Goal: Information Seeking & Learning: Check status

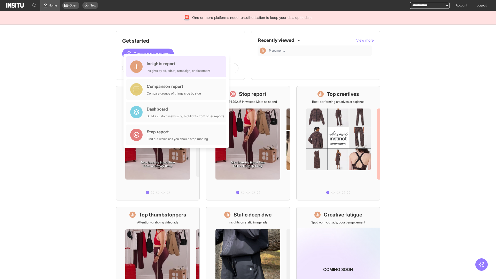
click at [178, 67] on div "Insights report Insights by ad, adset, campaign, or placement" at bounding box center [179, 66] width 64 height 12
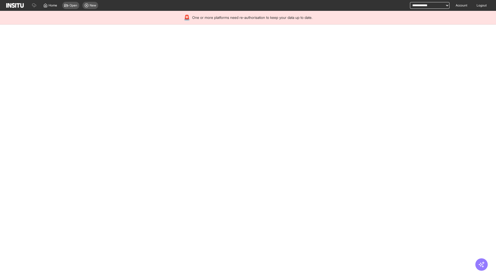
select select "**"
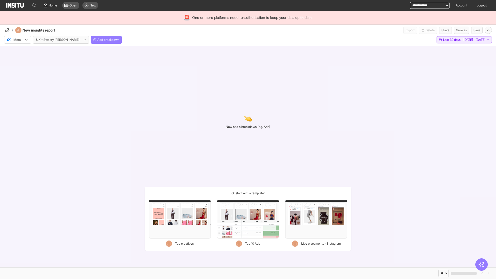
click at [453, 40] on span "Last 30 days - [DATE] - [DATE]" at bounding box center [464, 40] width 42 height 4
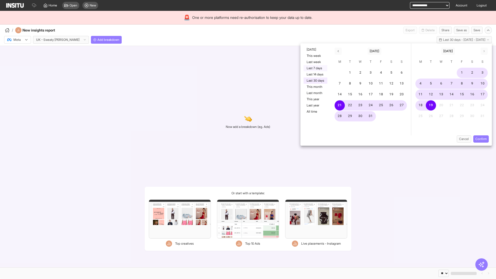
click at [315, 68] on button "Last 7 days" at bounding box center [316, 68] width 24 height 6
